Goal: Transaction & Acquisition: Purchase product/service

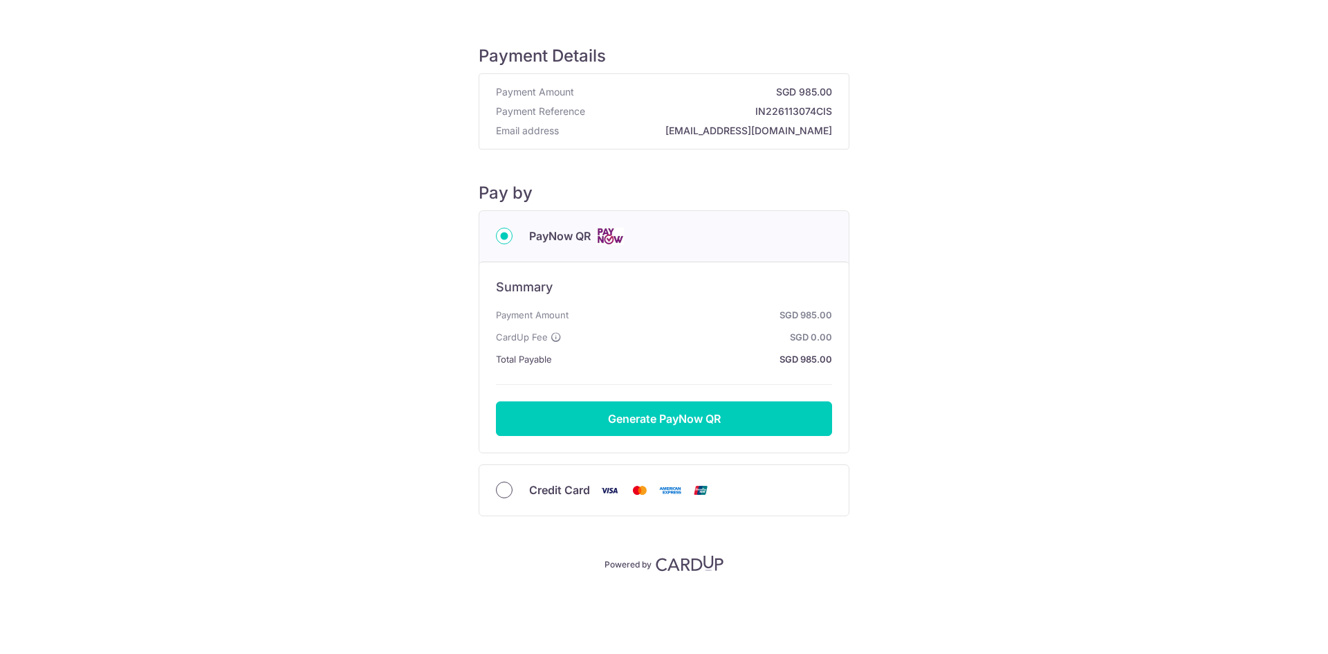
click at [502, 486] on input "Credit Card" at bounding box center [504, 489] width 17 height 17
radio input "true"
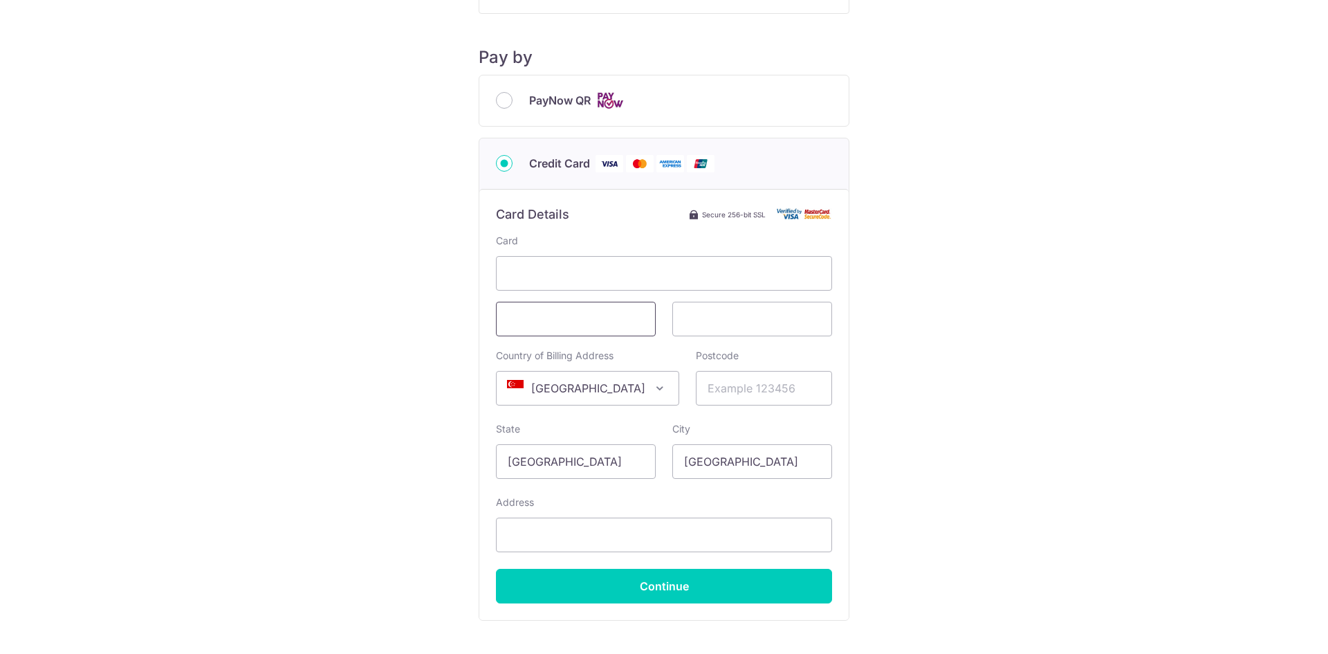
scroll to position [138, 0]
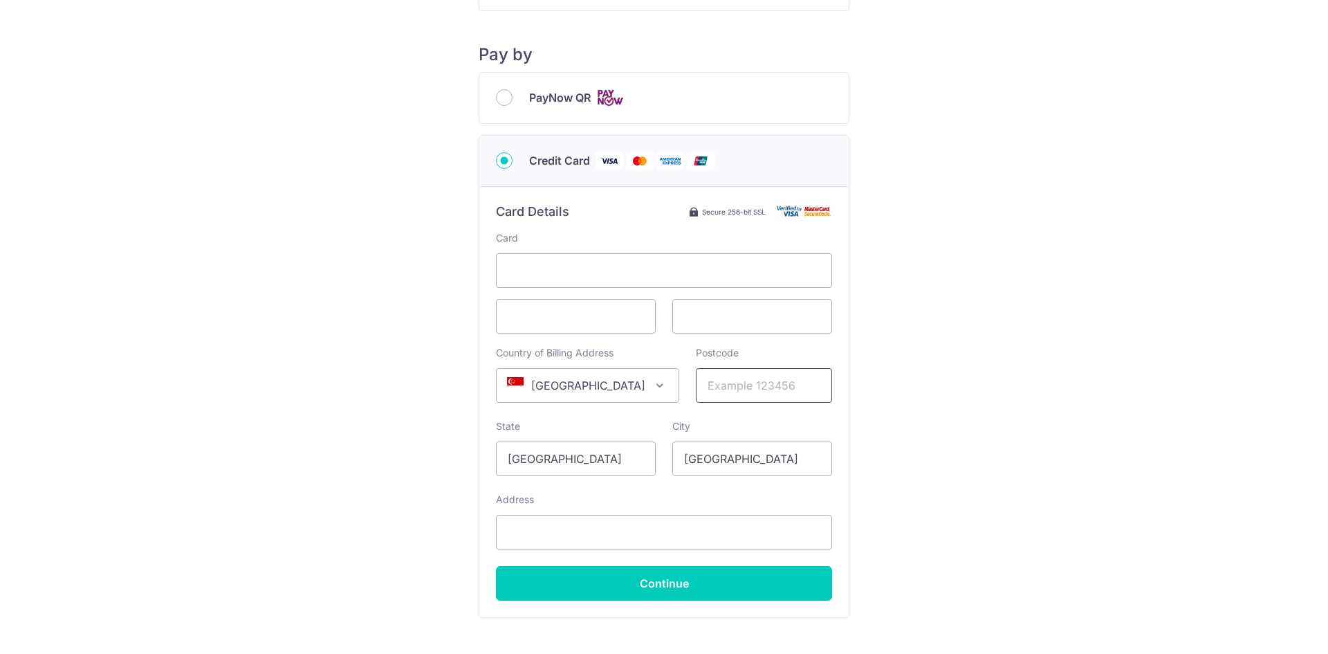
click at [752, 390] on input "Postcode" at bounding box center [764, 385] width 136 height 35
type input "659765"
click at [665, 589] on input "Continue" at bounding box center [664, 583] width 336 height 35
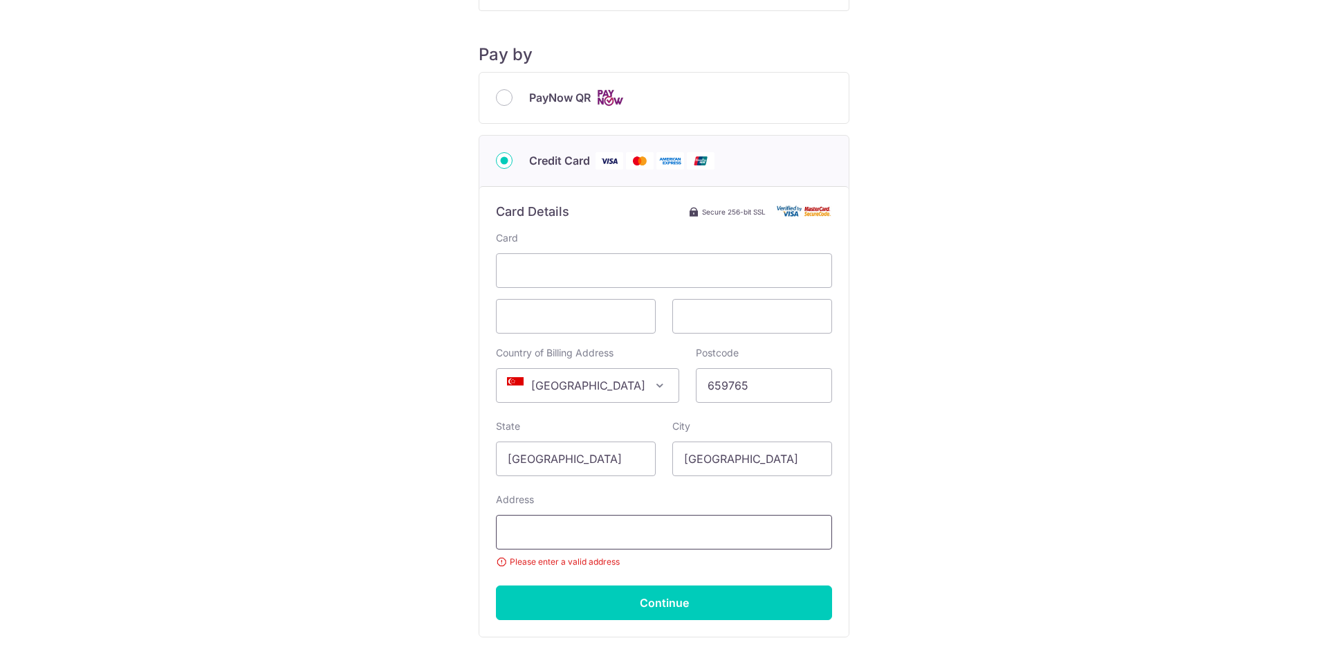
click at [616, 528] on input "Address" at bounding box center [664, 532] width 336 height 35
type input "[STREET_ADDRESS]"
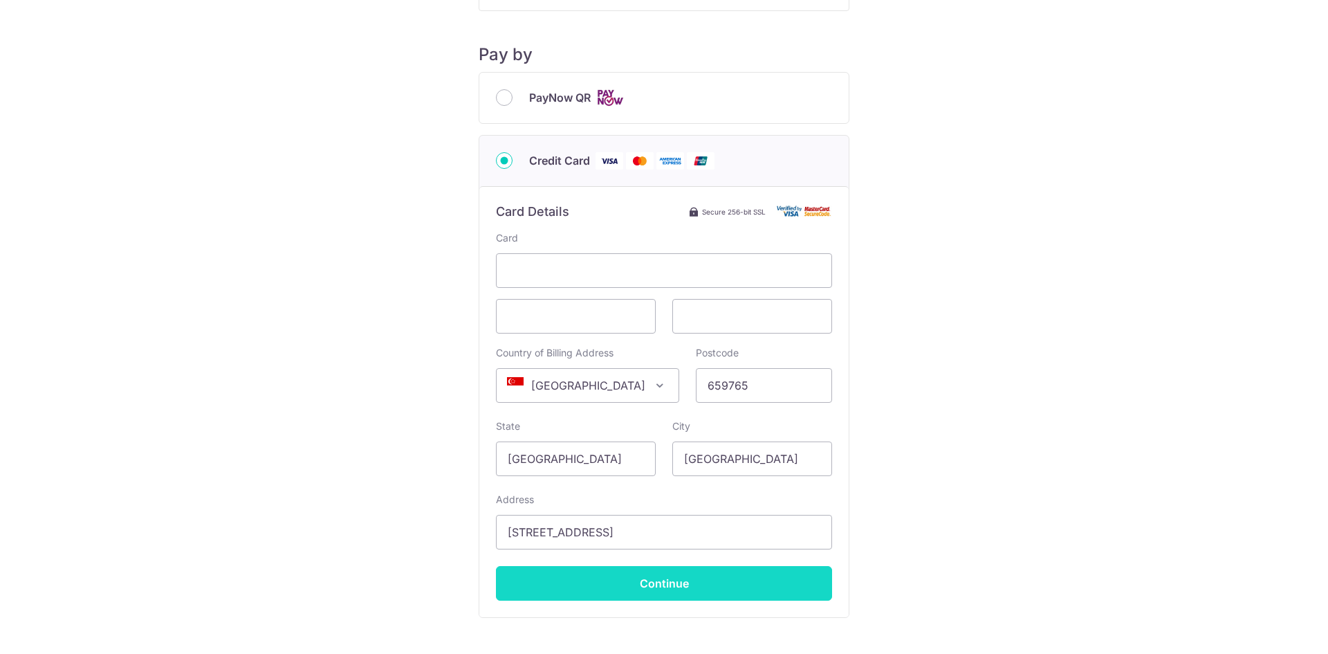
click at [645, 587] on input "Continue" at bounding box center [664, 583] width 336 height 35
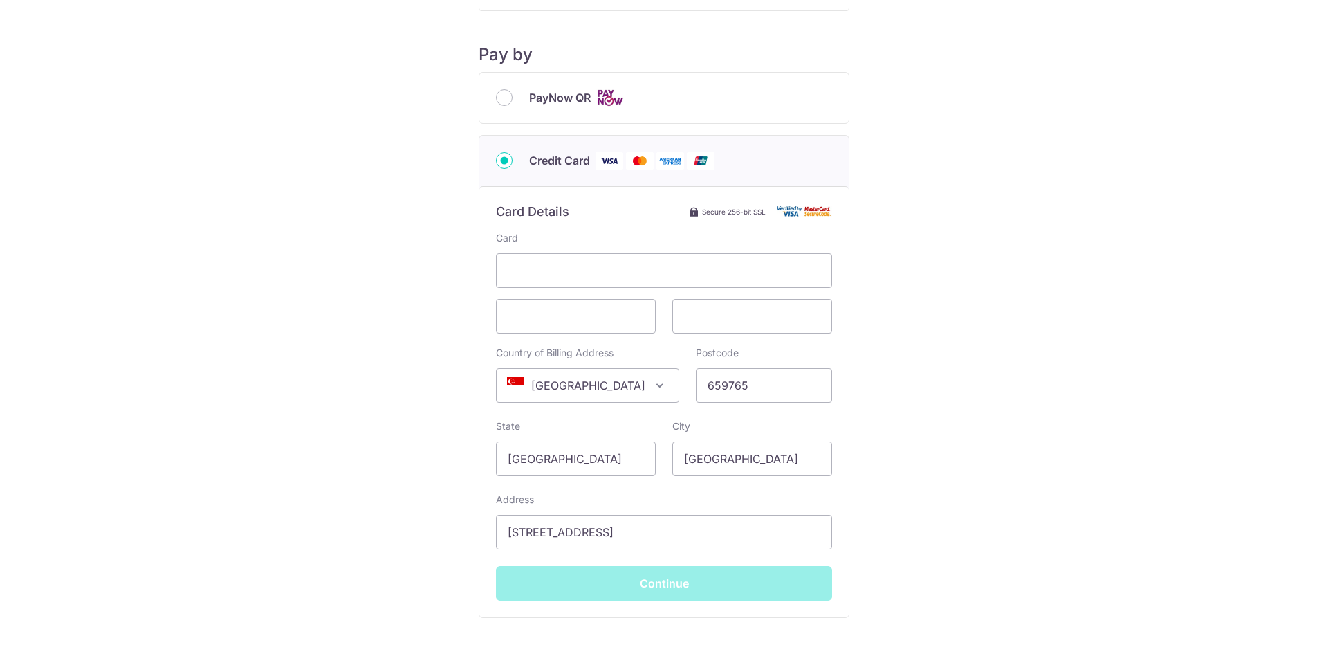
type input "**** 5620"
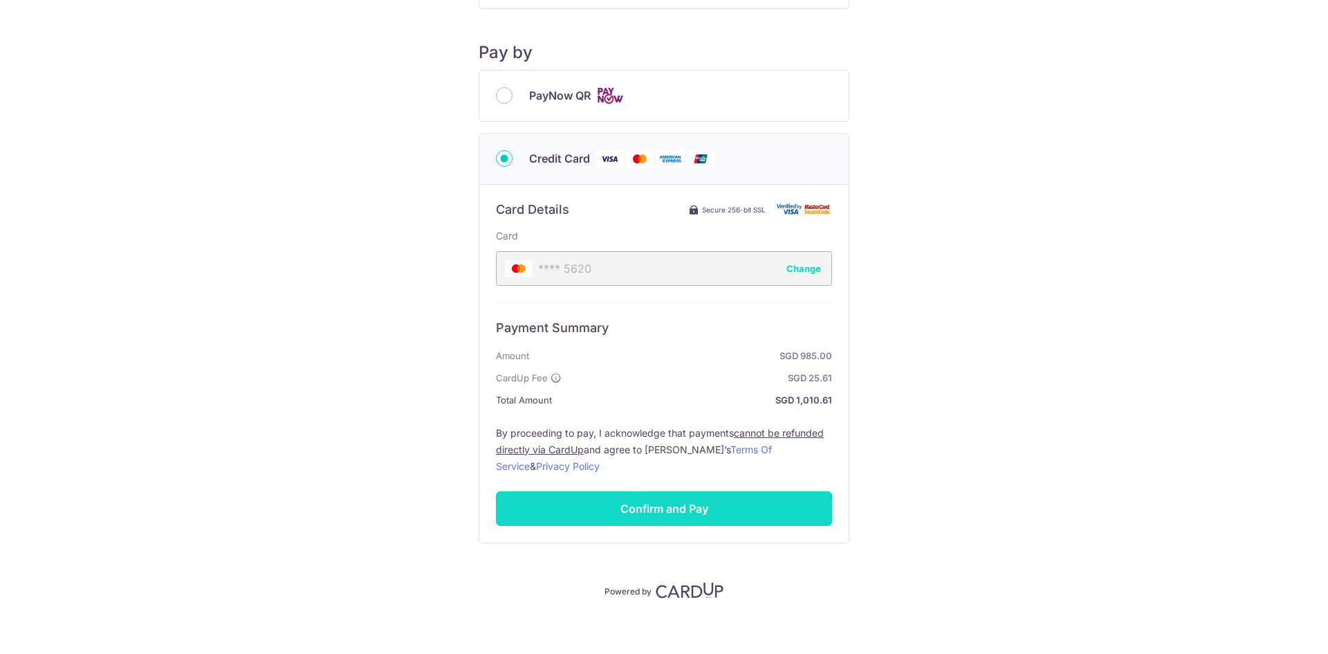
scroll to position [150, 0]
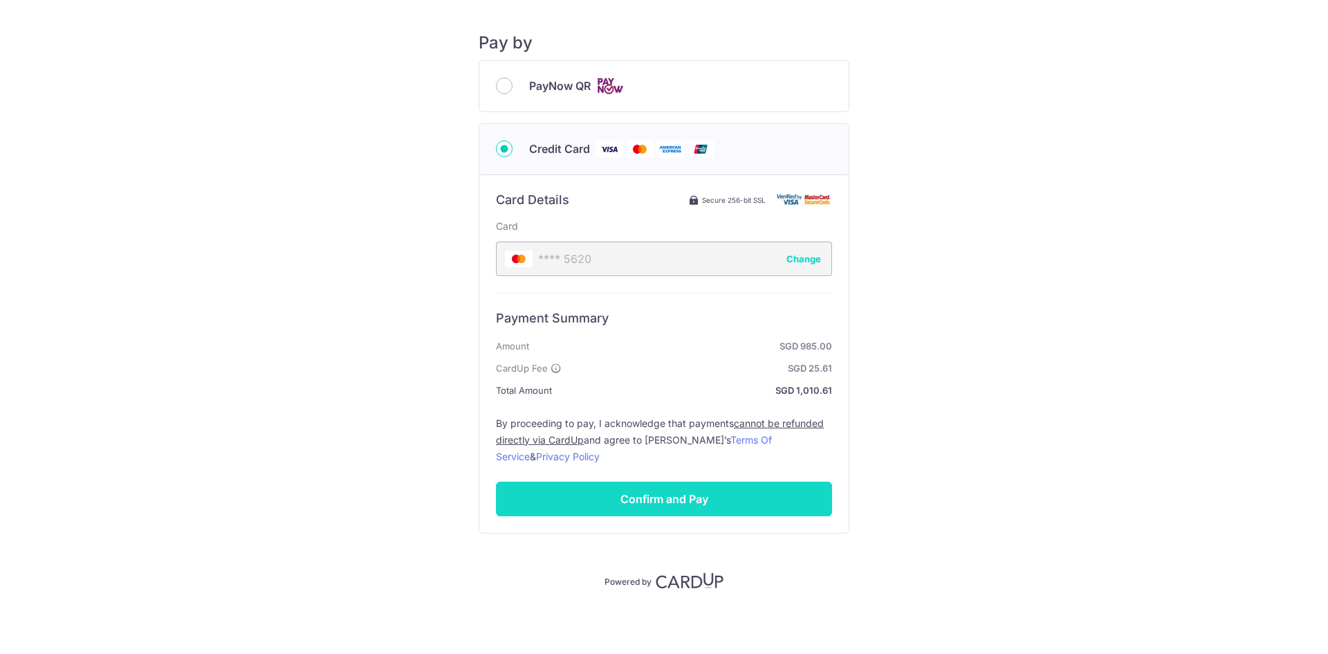
click at [698, 503] on input "Confirm and Pay" at bounding box center [664, 498] width 336 height 35
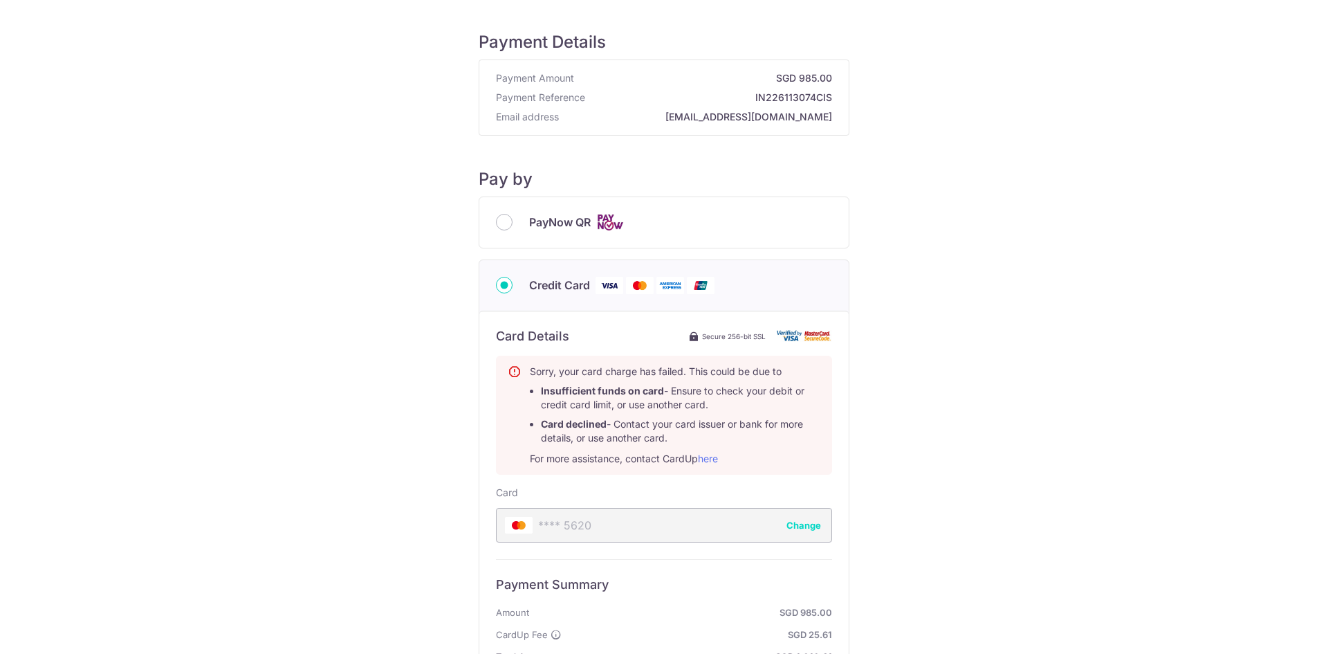
scroll to position [3, 0]
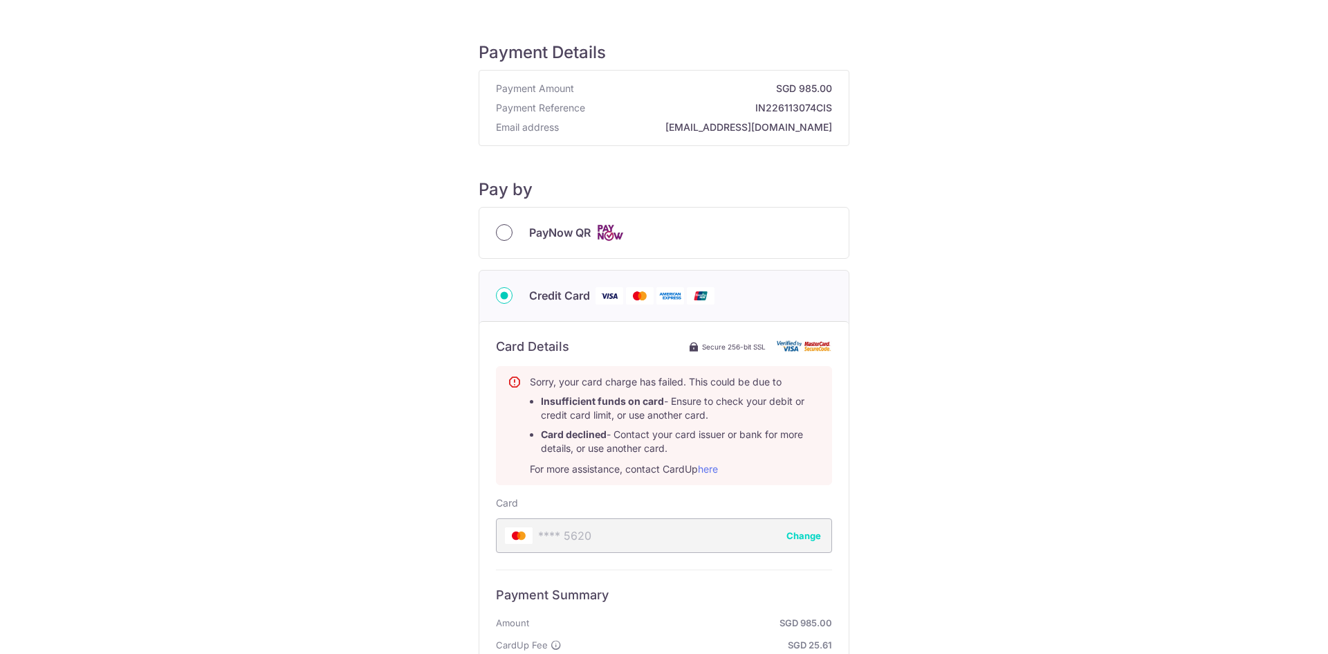
click at [501, 239] on input "PayNow QR" at bounding box center [504, 232] width 17 height 17
radio input "true"
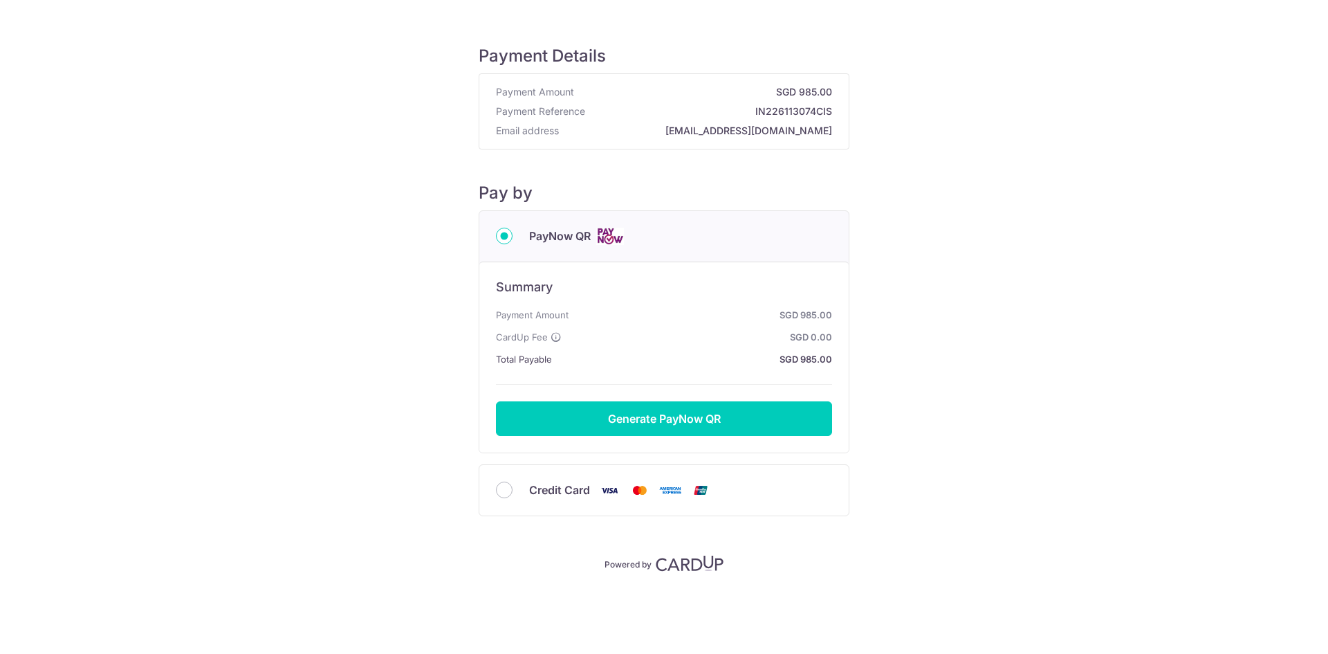
scroll to position [0, 0]
click at [658, 410] on button "Generate PayNow QR" at bounding box center [664, 418] width 336 height 35
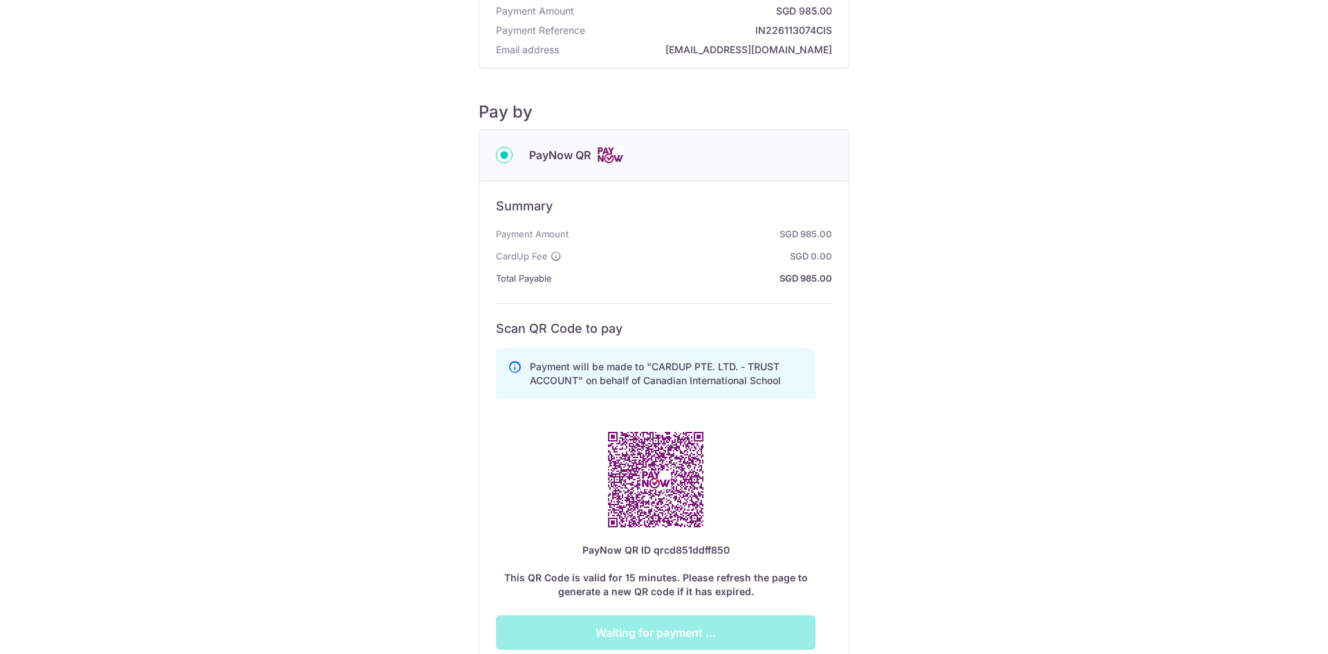
scroll to position [207, 0]
